Goal: Task Accomplishment & Management: Use online tool/utility

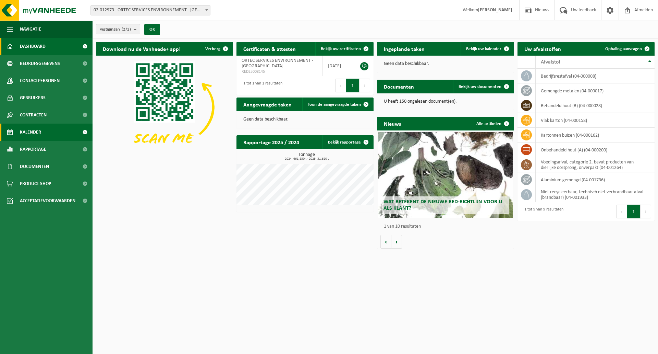
click at [31, 134] on span "Kalender" at bounding box center [30, 131] width 21 height 17
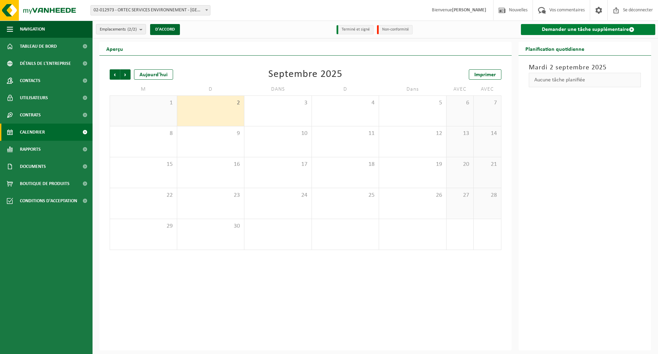
click at [590, 27] on font "Demander une tâche supplémentaire" at bounding box center [585, 29] width 87 height 5
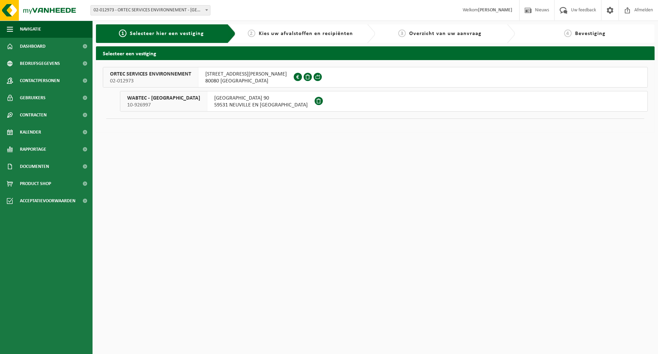
click at [315, 102] on span at bounding box center [319, 101] width 8 height 8
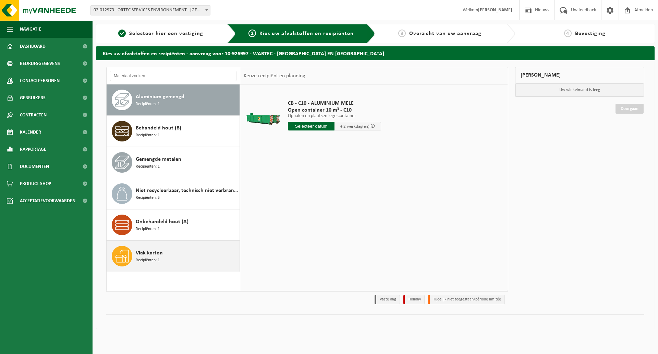
click at [156, 255] on span "Vlak karton" at bounding box center [149, 253] width 27 height 8
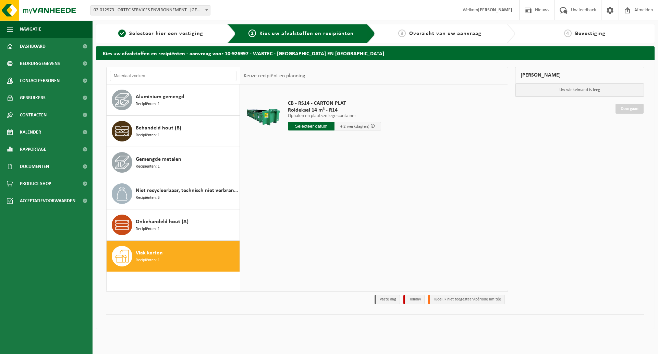
click at [313, 126] on input "text" at bounding box center [311, 126] width 47 height 9
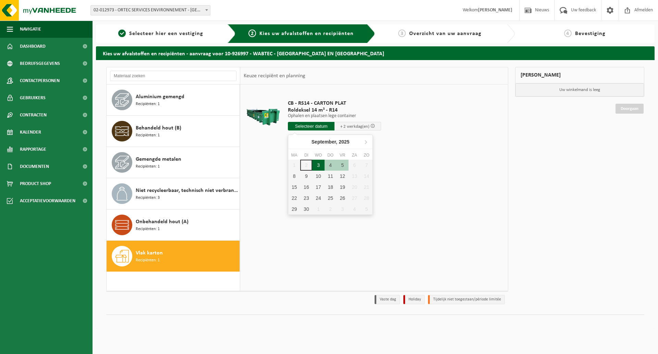
click at [316, 164] on div "3" at bounding box center [318, 164] width 12 height 11
type input "Van 2025-09-03"
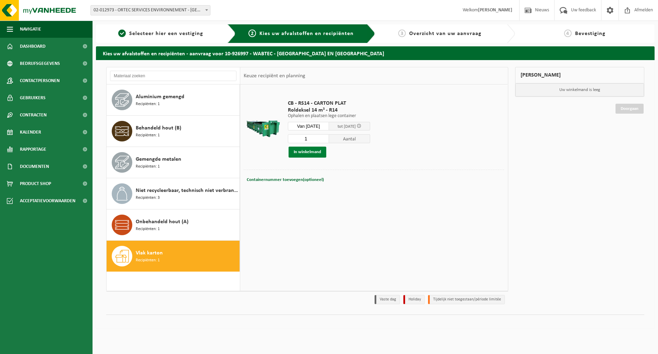
click at [318, 148] on button "In winkelmand" at bounding box center [308, 151] width 38 height 11
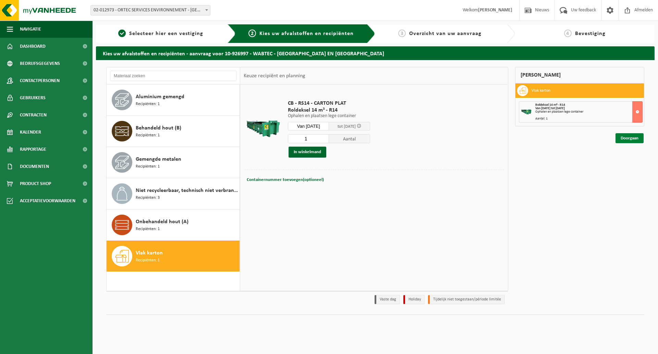
click at [628, 138] on link "Doorgaan" at bounding box center [630, 138] width 28 height 10
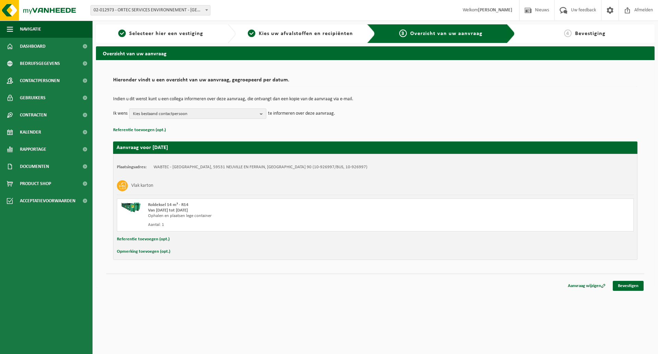
click at [157, 113] on span "Kies bestaand contactpersoon" at bounding box center [195, 114] width 124 height 10
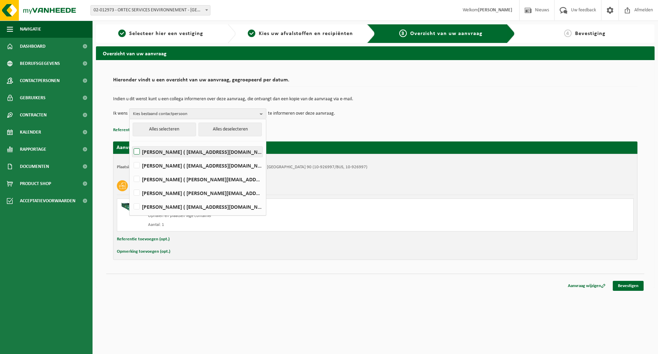
click at [137, 152] on label "MATHIEU BERLANCOURT ( mathieu.berlancourt@ortec.fr )" at bounding box center [197, 151] width 130 height 10
click at [131, 143] on input "MATHIEU BERLANCOURT ( mathieu.berlancourt@ortec.fr )" at bounding box center [131, 143] width 0 height 0
checkbox input "true"
click at [135, 193] on label "ARMELLE LECLERCQ ( armelle.leclercq@ortec.fr )" at bounding box center [197, 193] width 130 height 10
click at [131, 184] on input "ARMELLE LECLERCQ ( armelle.leclercq@ortec.fr )" at bounding box center [131, 184] width 0 height 0
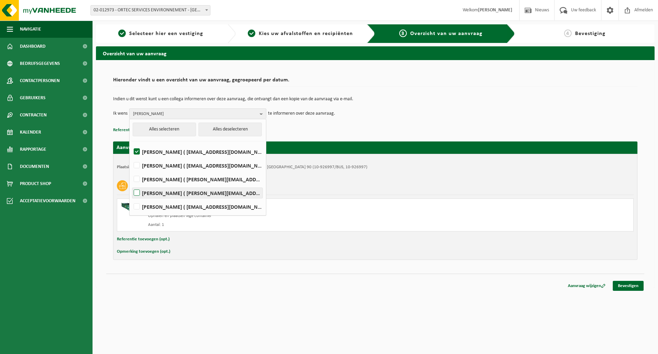
checkbox input "true"
click at [136, 205] on label "ANA VILAR ( ana.vilar@ortec.fr )" at bounding box center [197, 206] width 130 height 10
click at [131, 198] on input "ANA VILAR ( ana.vilar@ortec.fr )" at bounding box center [131, 198] width 0 height 0
checkbox input "true"
click at [386, 109] on td "Ik wens MATHIEU BERLANCOURT, ARMELLE LECLERCQ, ANA VILAR Alles selecteren Alles…" at bounding box center [375, 113] width 525 height 10
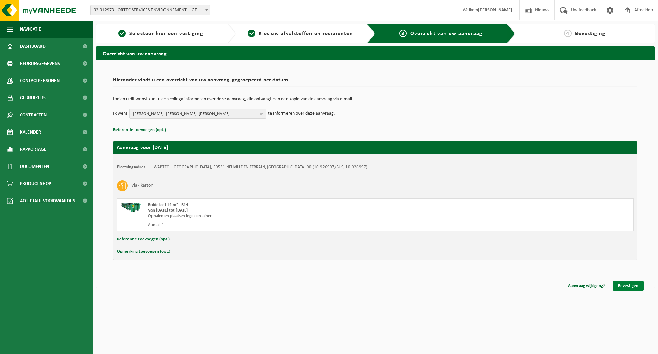
click at [630, 285] on link "Bevestigen" at bounding box center [628, 285] width 31 height 10
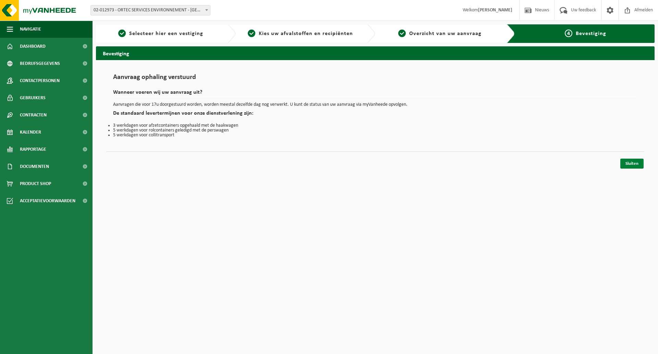
click at [633, 163] on link "Sluiten" at bounding box center [632, 163] width 23 height 10
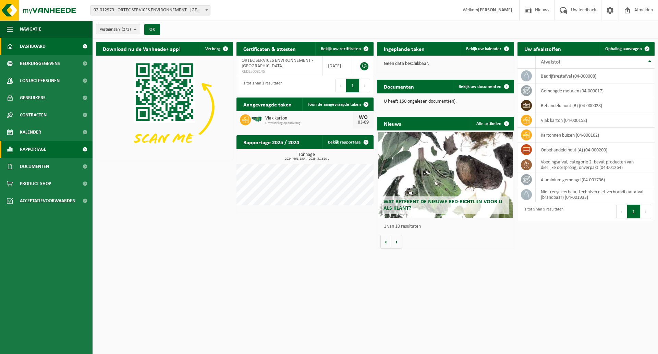
click at [27, 144] on span "Rapportage" at bounding box center [33, 149] width 26 height 17
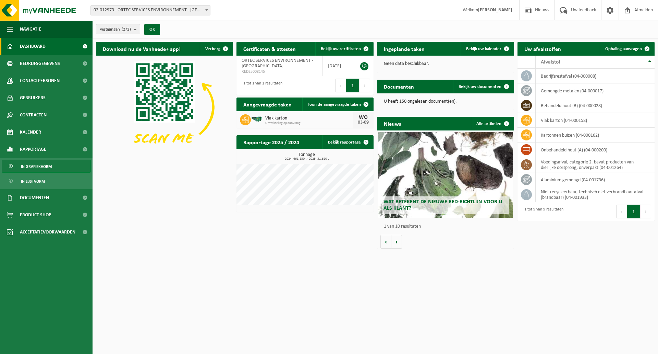
click at [36, 165] on span "In grafiekvorm" at bounding box center [36, 166] width 31 height 13
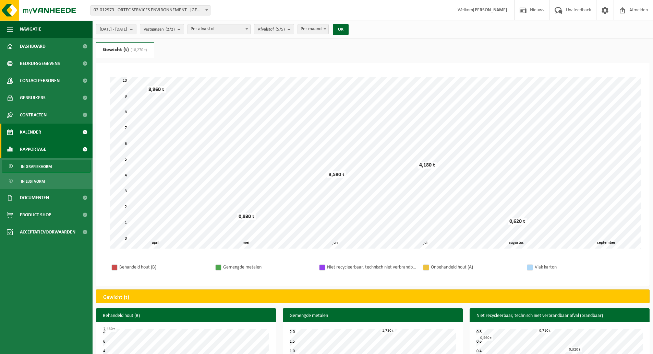
click at [28, 131] on span "Kalender" at bounding box center [30, 131] width 21 height 17
